Goal: Information Seeking & Learning: Learn about a topic

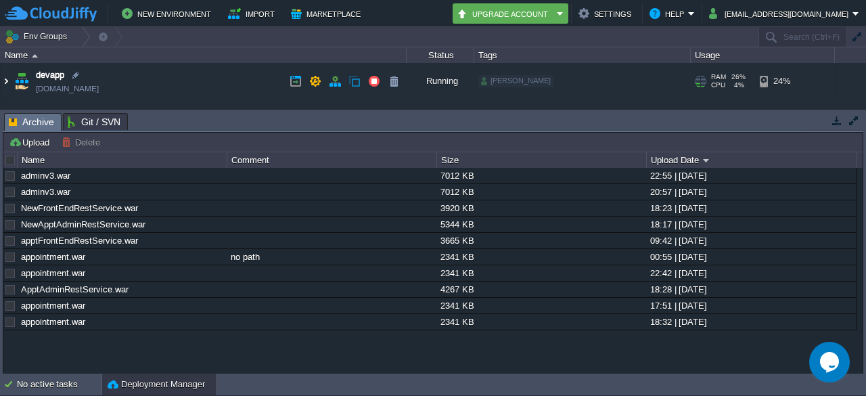
click at [8, 79] on img at bounding box center [6, 81] width 11 height 37
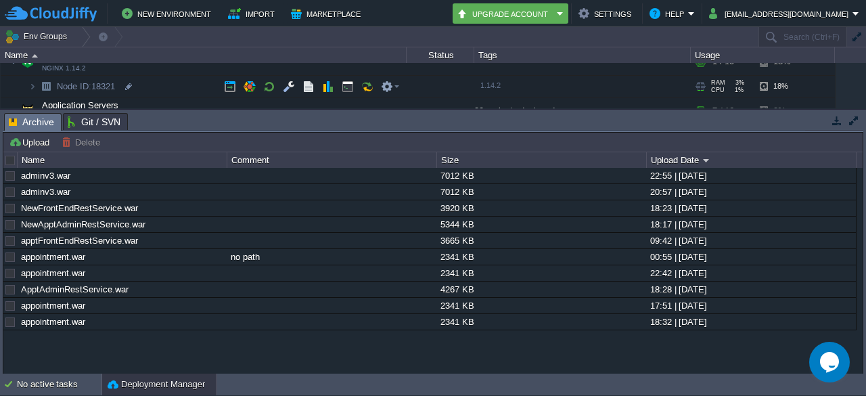
scroll to position [69, 0]
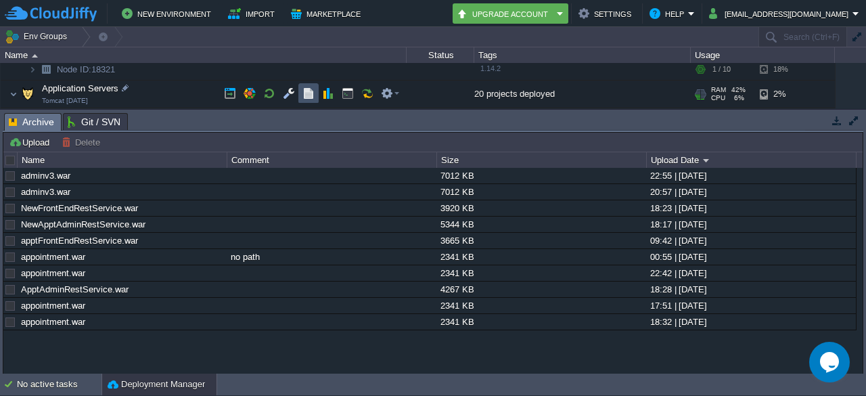
click at [311, 95] on button "button" at bounding box center [308, 93] width 12 height 12
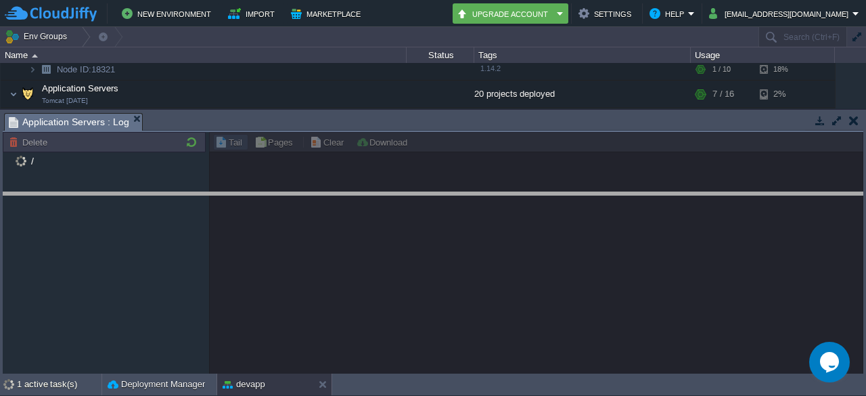
drag, startPoint x: 454, startPoint y: 129, endPoint x: 492, endPoint y: 208, distance: 87.8
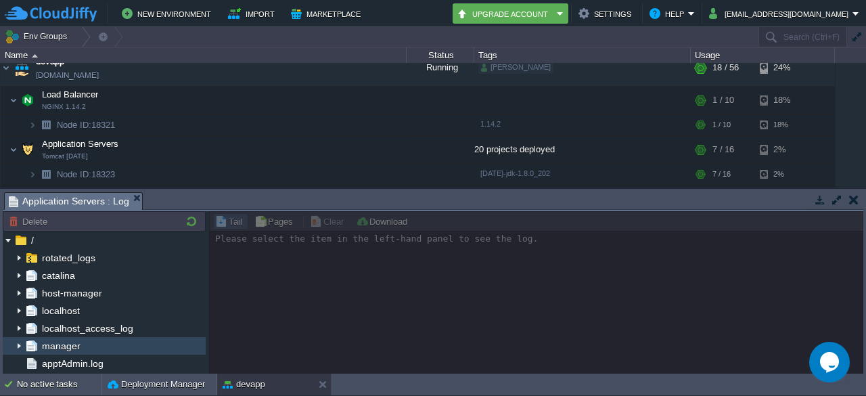
scroll to position [210, 0]
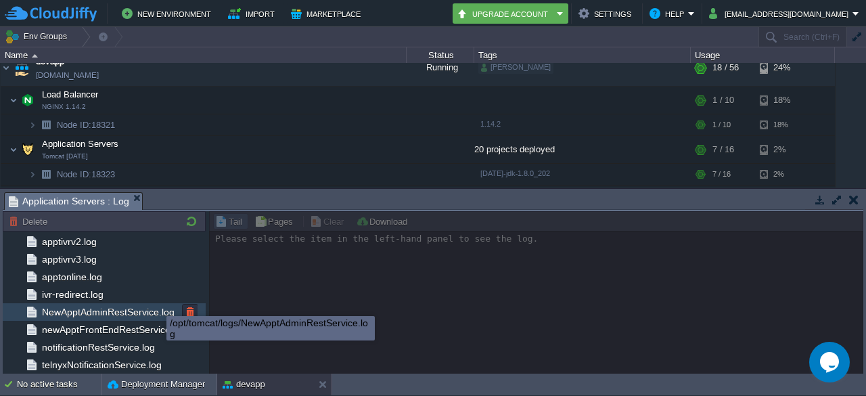
click at [156, 306] on span "NewApptAdminRestService.log" at bounding box center [107, 312] width 137 height 12
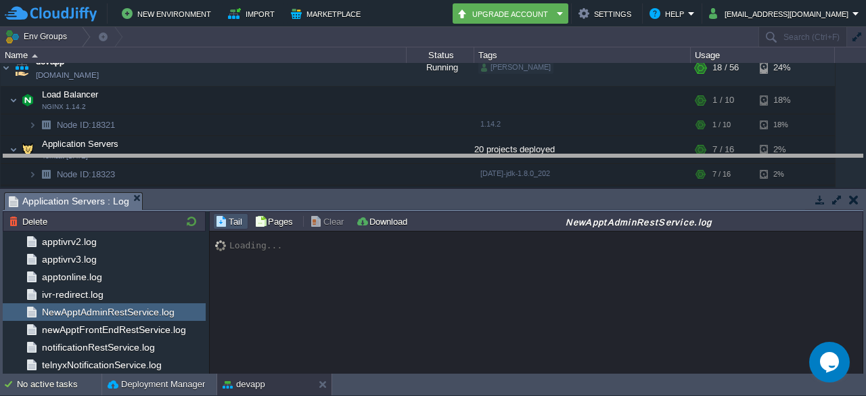
drag, startPoint x: 478, startPoint y: 210, endPoint x: 499, endPoint y: 173, distance: 42.7
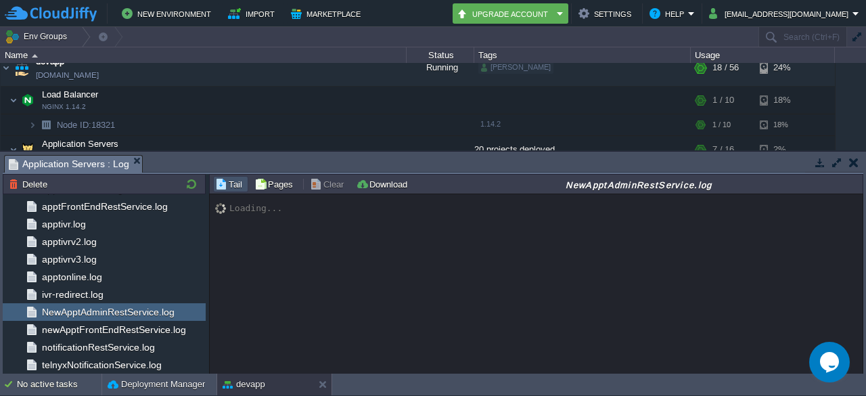
scroll to position [173, 0]
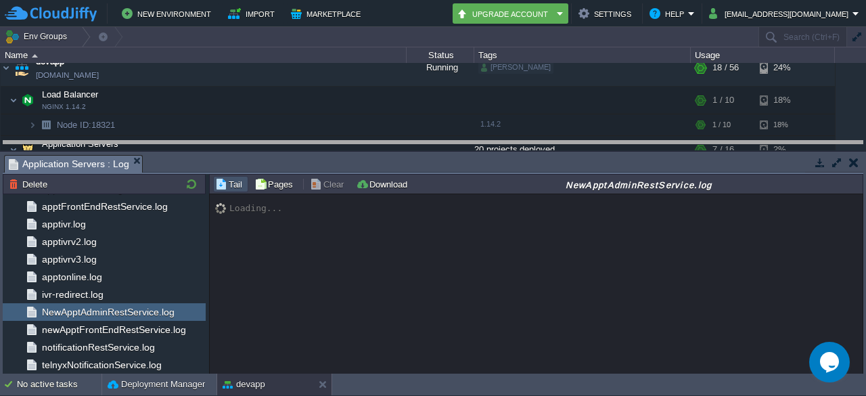
drag, startPoint x: 482, startPoint y: 171, endPoint x: 490, endPoint y: 156, distance: 17.0
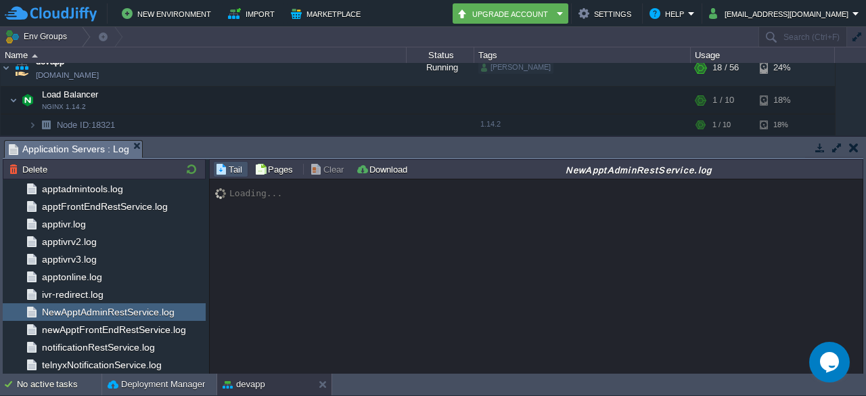
scroll to position [158, 0]
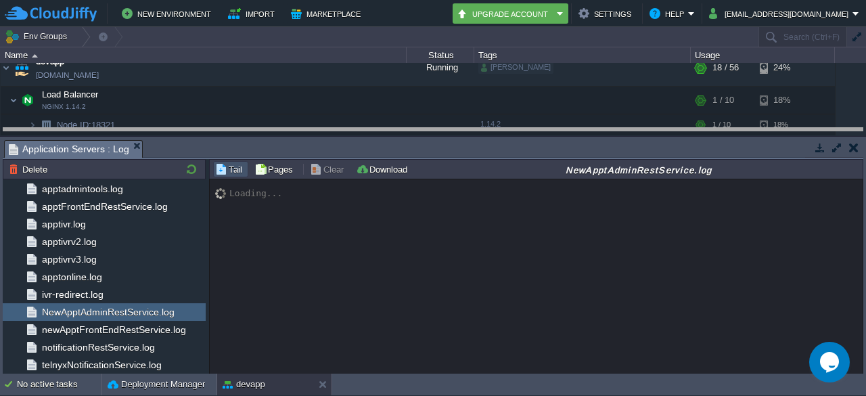
drag, startPoint x: 498, startPoint y: 158, endPoint x: 508, endPoint y: 147, distance: 14.8
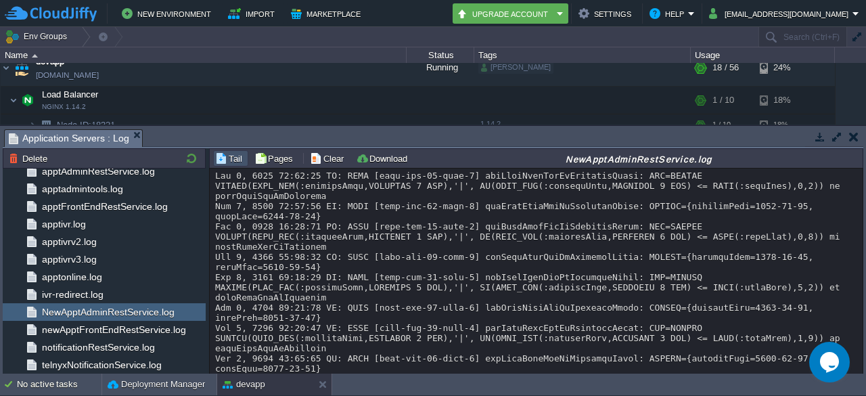
scroll to position [23617, 0]
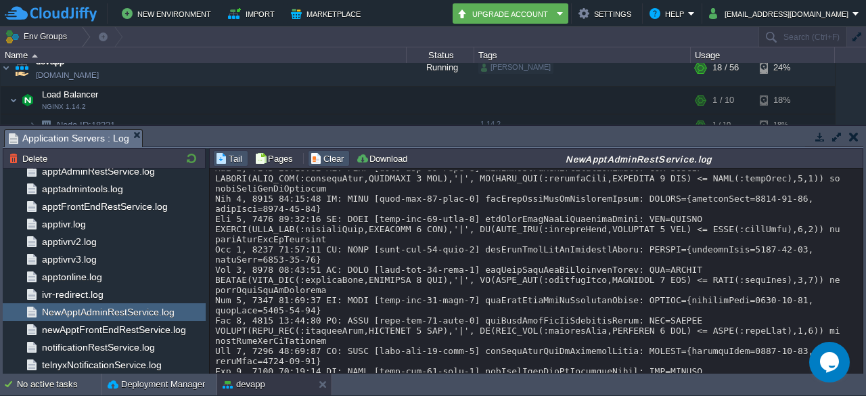
click at [328, 161] on button "Clear" at bounding box center [329, 158] width 38 height 12
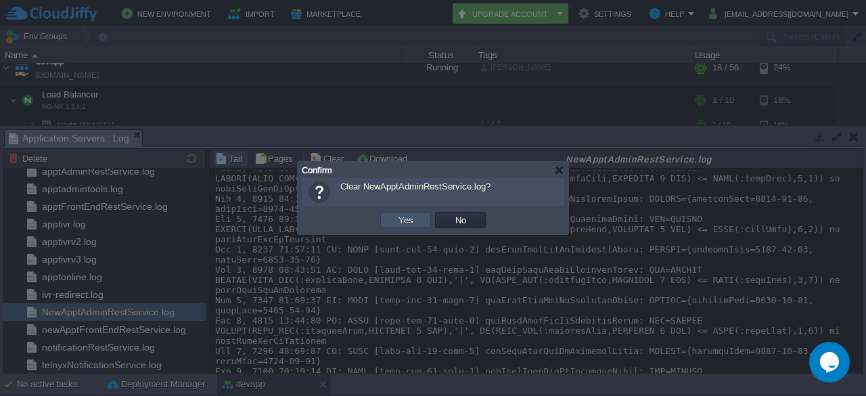
click at [405, 216] on button "Yes" at bounding box center [406, 220] width 23 height 12
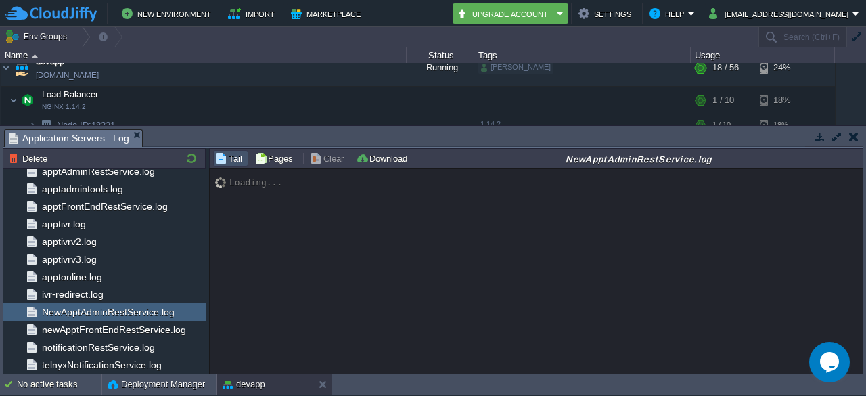
scroll to position [0, 0]
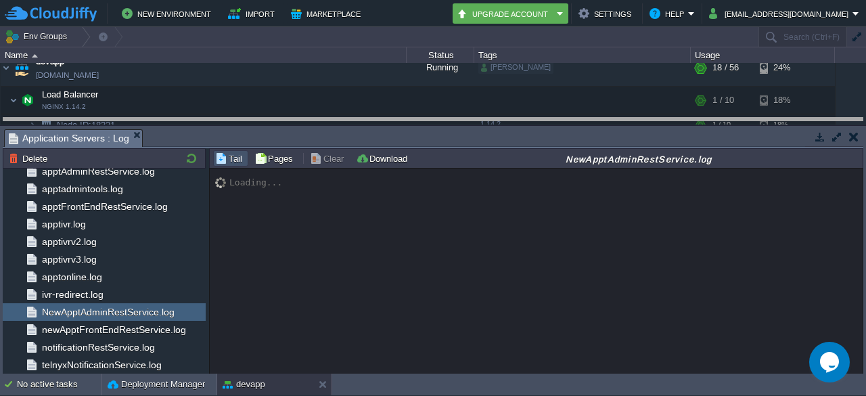
drag, startPoint x: 481, startPoint y: 147, endPoint x: 490, endPoint y: 135, distance: 15.0
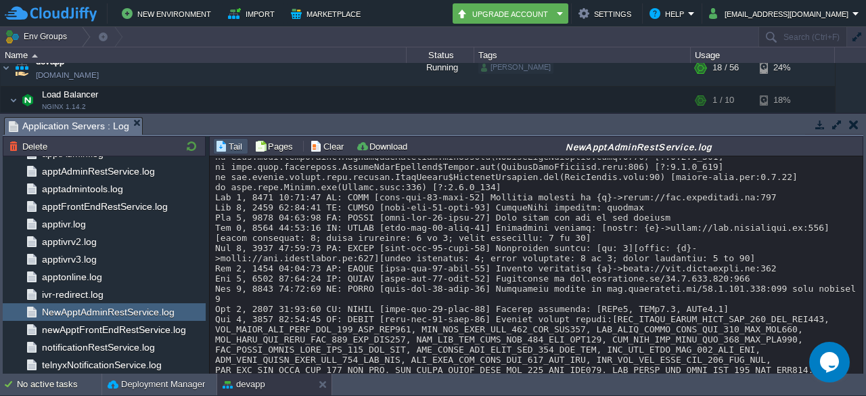
scroll to position [299, 0]
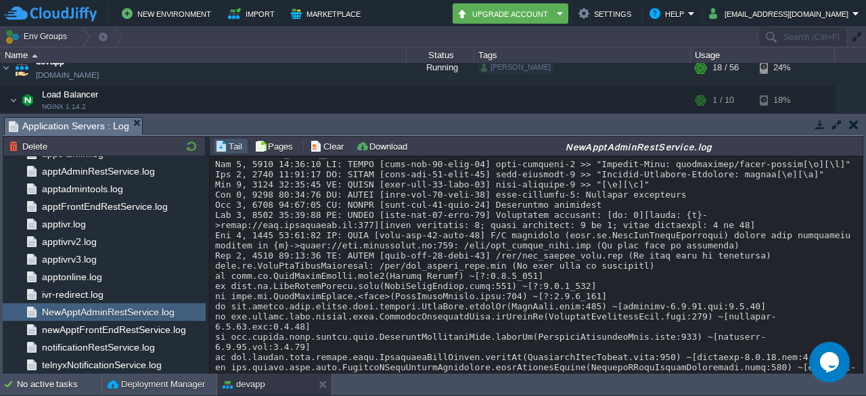
scroll to position [999, 0]
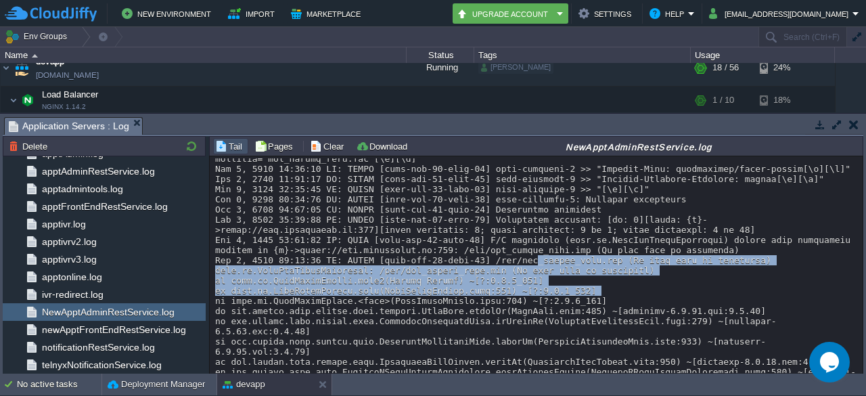
drag, startPoint x: 505, startPoint y: 205, endPoint x: 605, endPoint y: 243, distance: 107.1
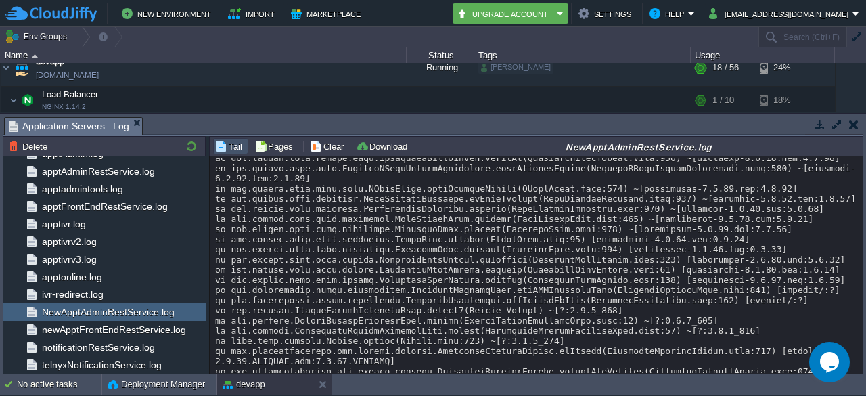
scroll to position [1204, 0]
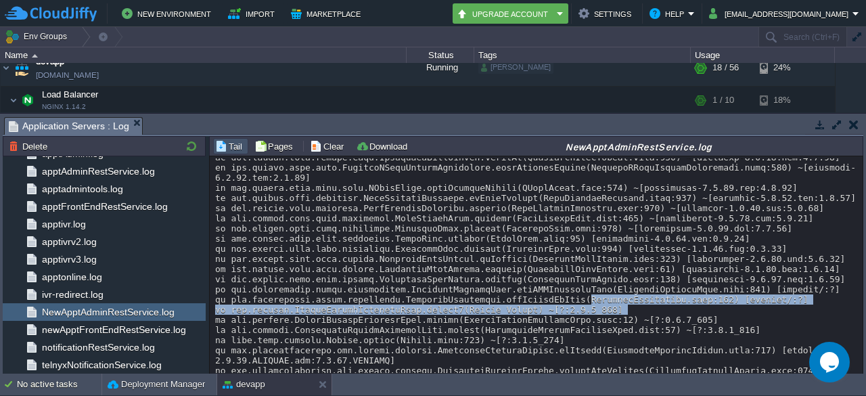
drag, startPoint x: 554, startPoint y: 238, endPoint x: 654, endPoint y: 247, distance: 100.6
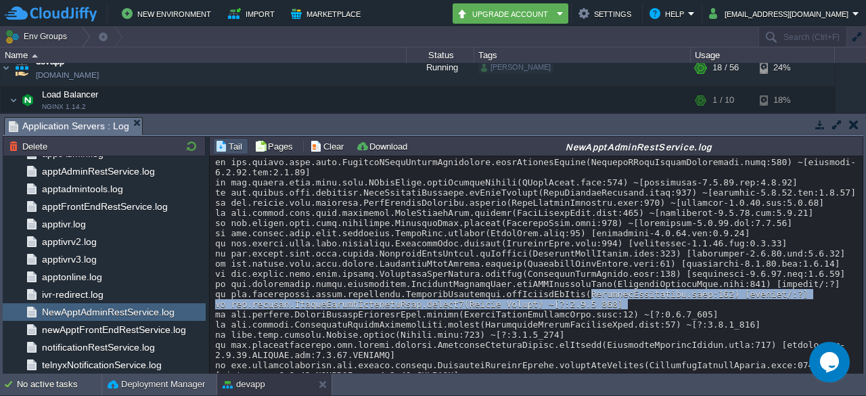
scroll to position [1215, 0]
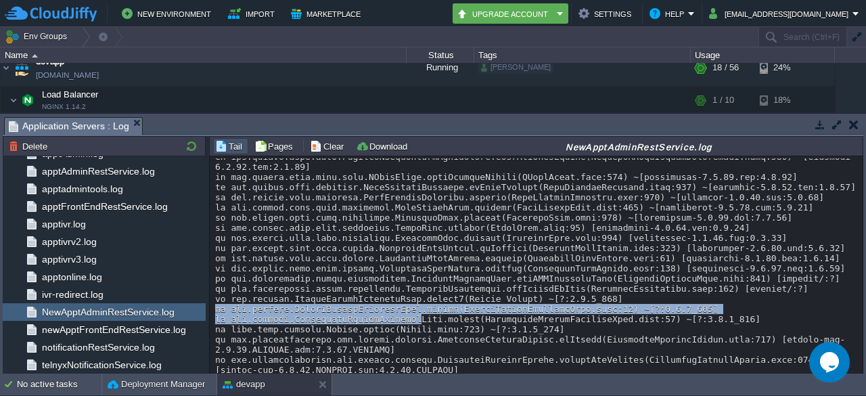
drag, startPoint x: 399, startPoint y: 251, endPoint x: 606, endPoint y: 230, distance: 207.4
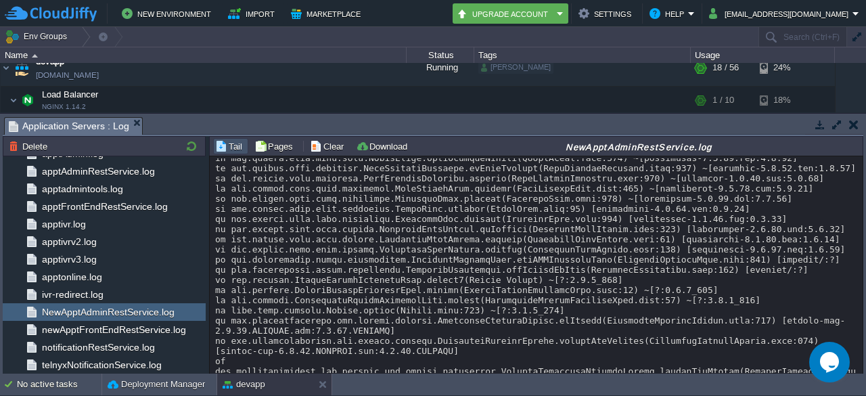
scroll to position [1241, 0]
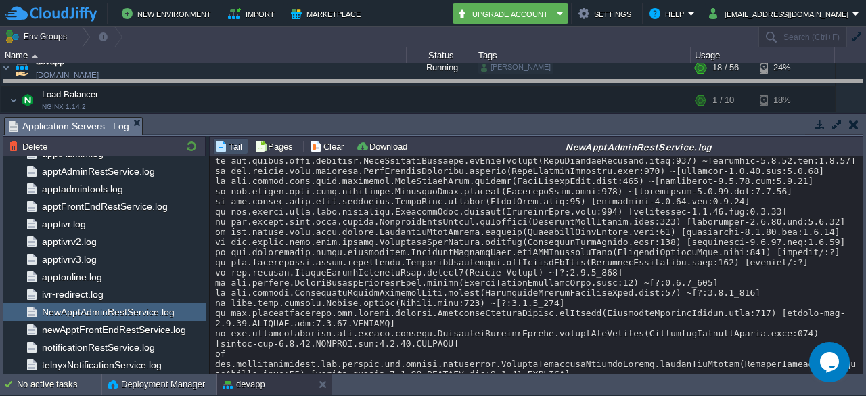
drag, startPoint x: 608, startPoint y: 134, endPoint x: 621, endPoint y: 97, distance: 39.6
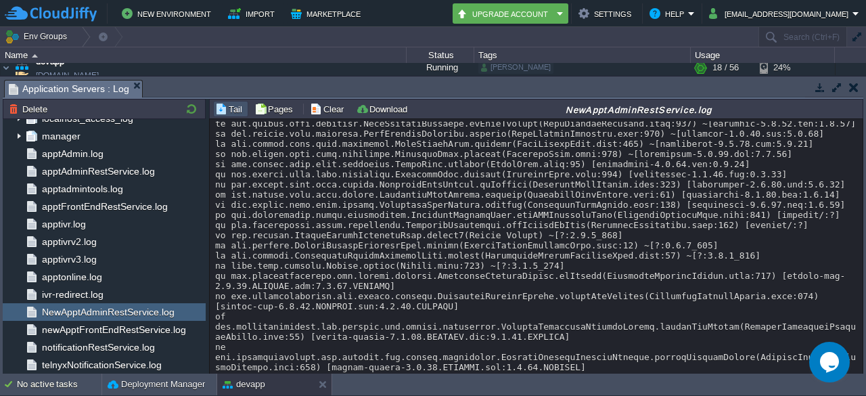
scroll to position [1188, 0]
